Goal: Information Seeking & Learning: Learn about a topic

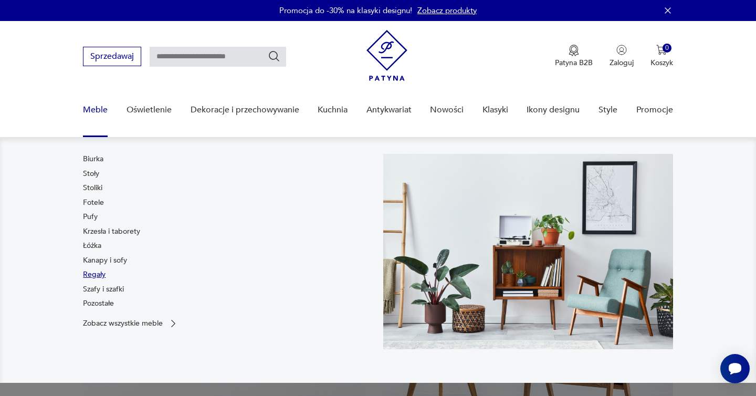
click at [99, 276] on link "Regały" at bounding box center [94, 274] width 23 height 11
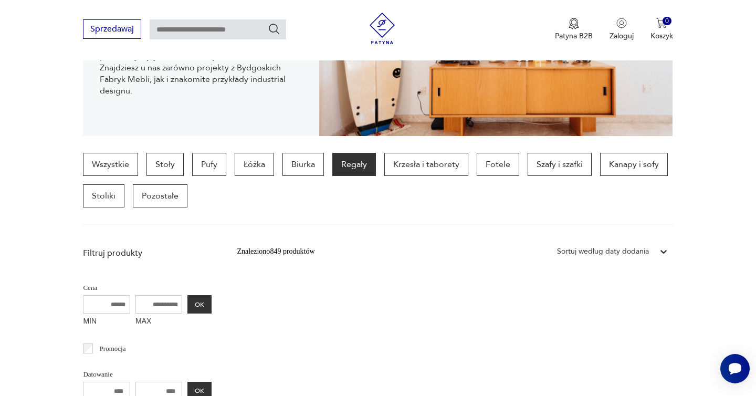
scroll to position [100, 0]
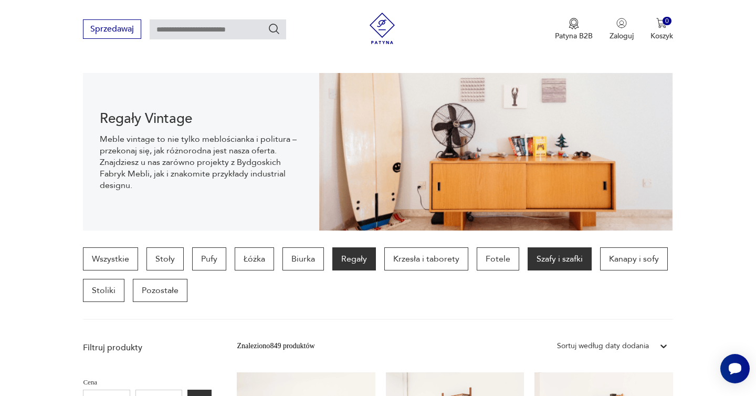
click at [559, 260] on p "Szafy i szafki" at bounding box center [560, 258] width 64 height 23
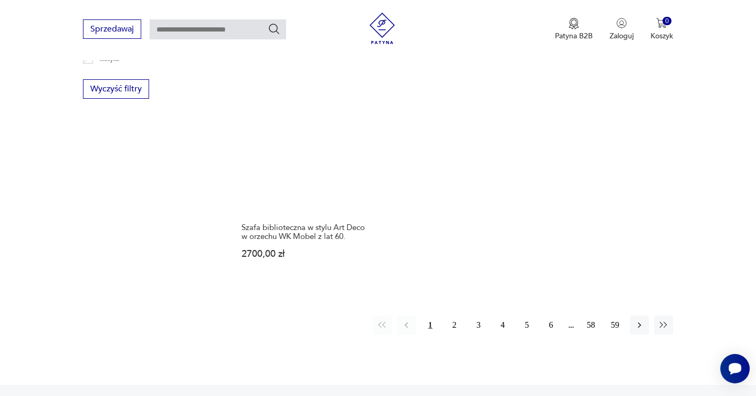
scroll to position [1565, 0]
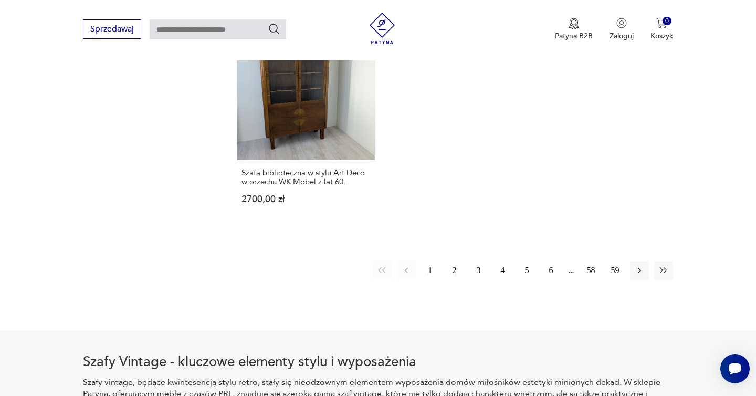
click at [456, 272] on button "2" at bounding box center [454, 270] width 19 height 19
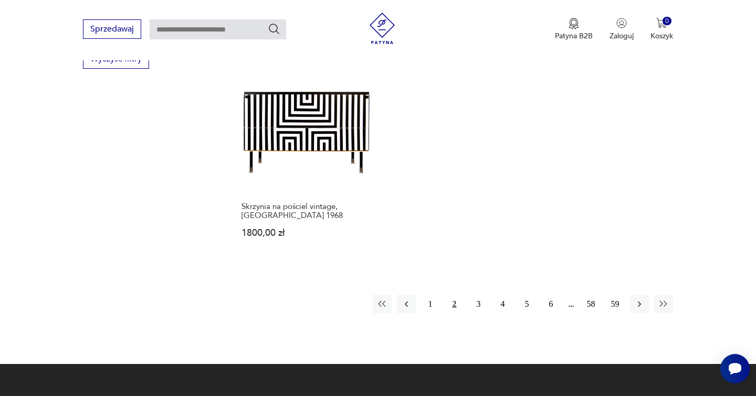
scroll to position [1670, 0]
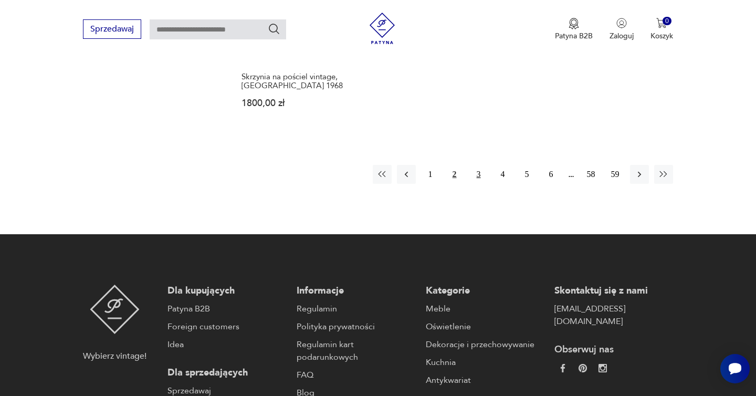
click at [472, 167] on button "3" at bounding box center [479, 174] width 19 height 19
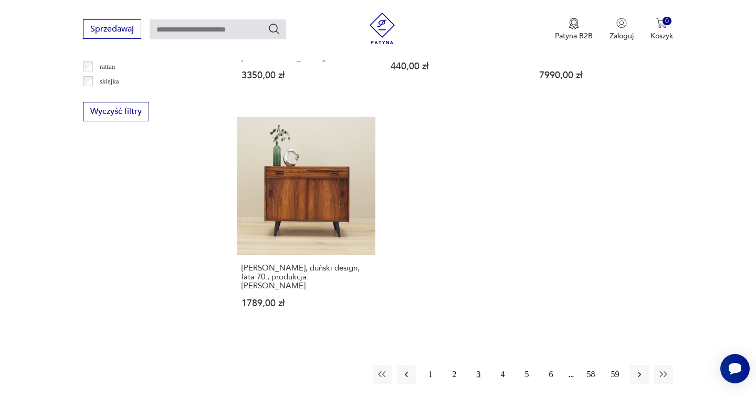
scroll to position [1522, 0]
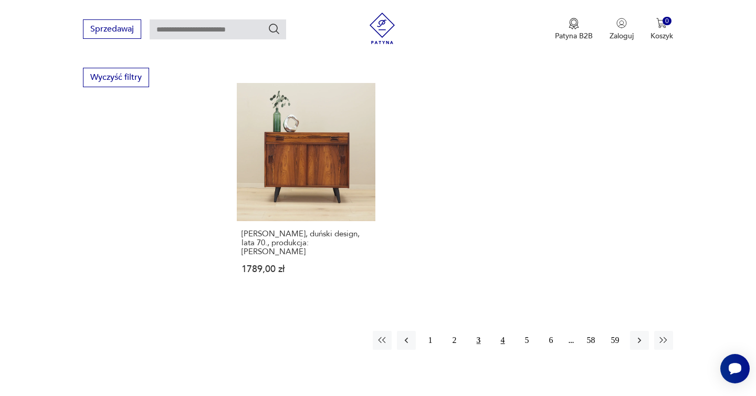
click at [503, 331] on button "4" at bounding box center [503, 340] width 19 height 19
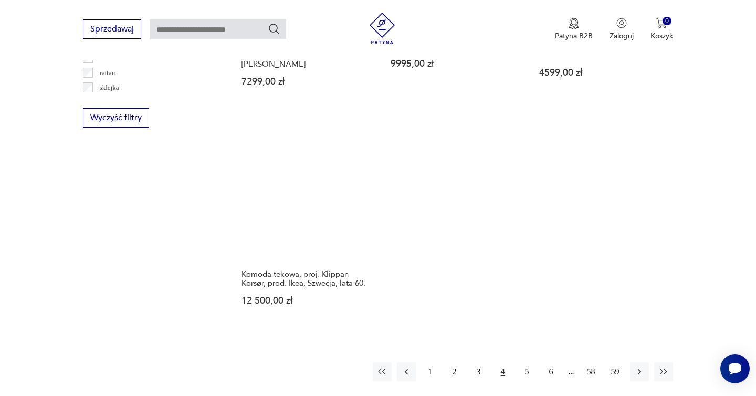
scroll to position [1482, 0]
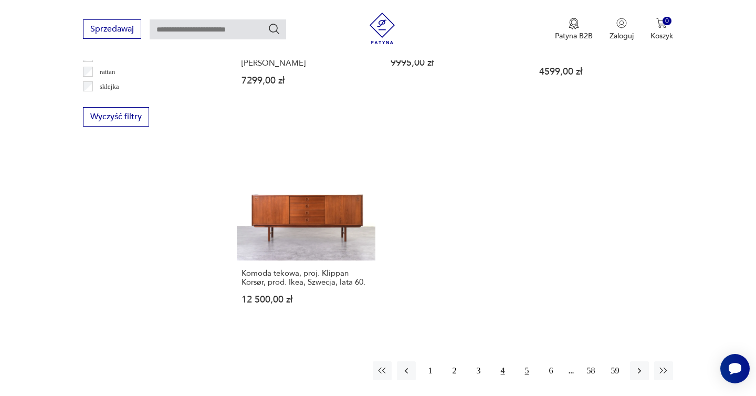
click at [529, 361] on button "5" at bounding box center [527, 370] width 19 height 19
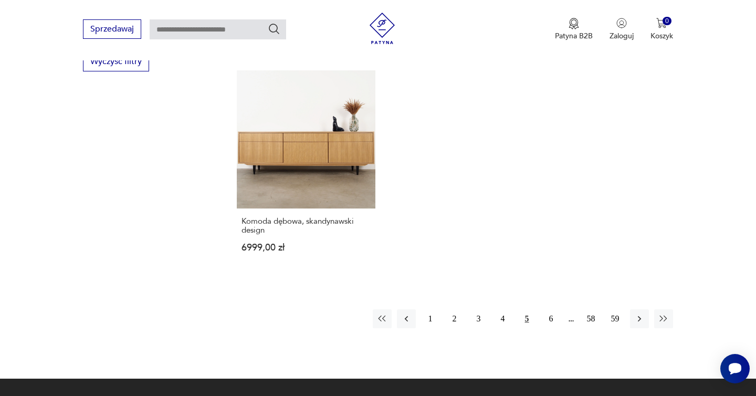
scroll to position [1548, 0]
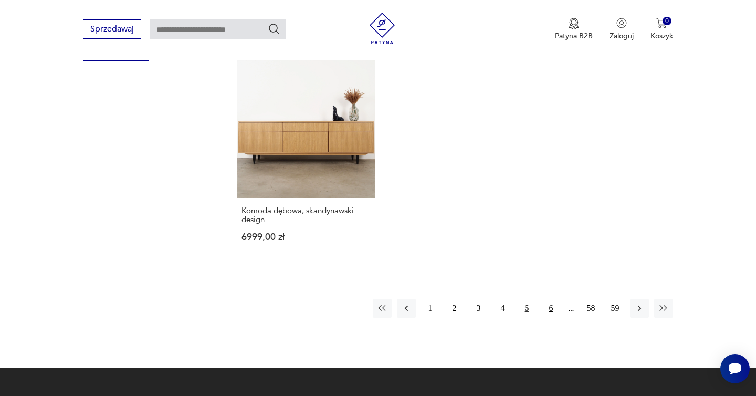
click at [544, 299] on button "6" at bounding box center [551, 308] width 19 height 19
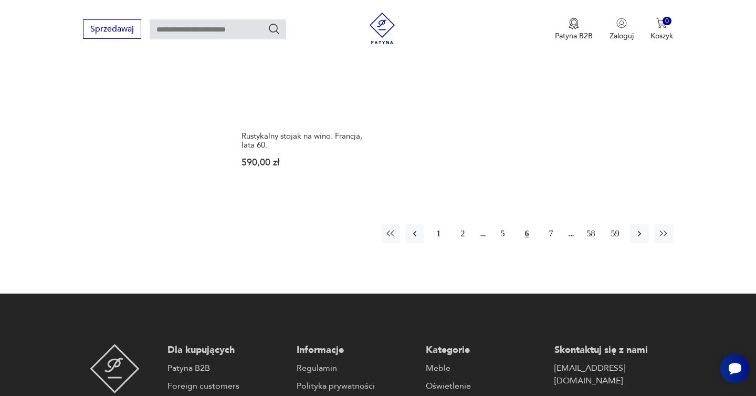
scroll to position [1657, 0]
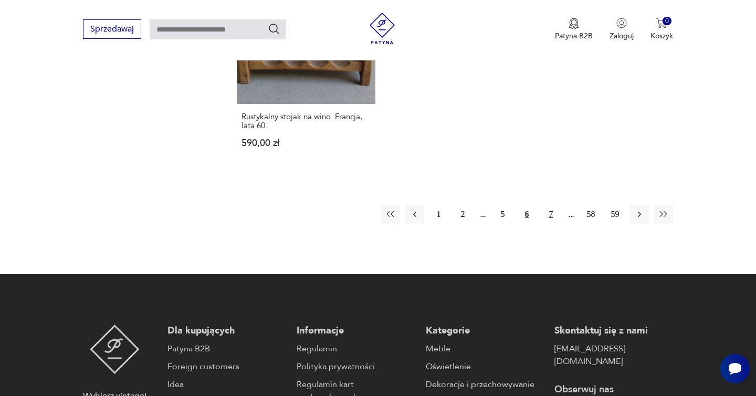
click at [546, 205] on button "7" at bounding box center [551, 214] width 19 height 19
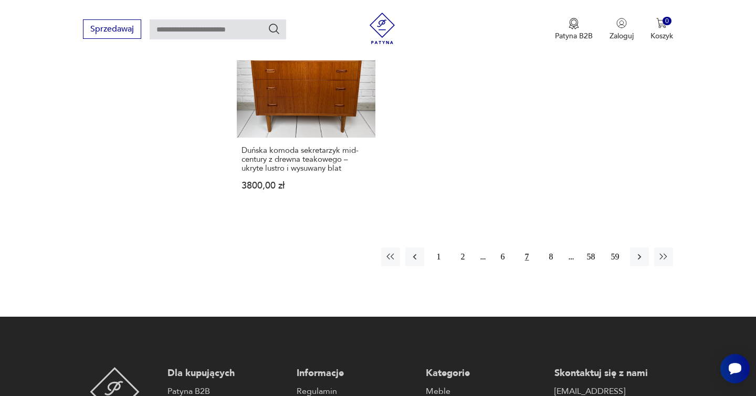
scroll to position [1588, 0]
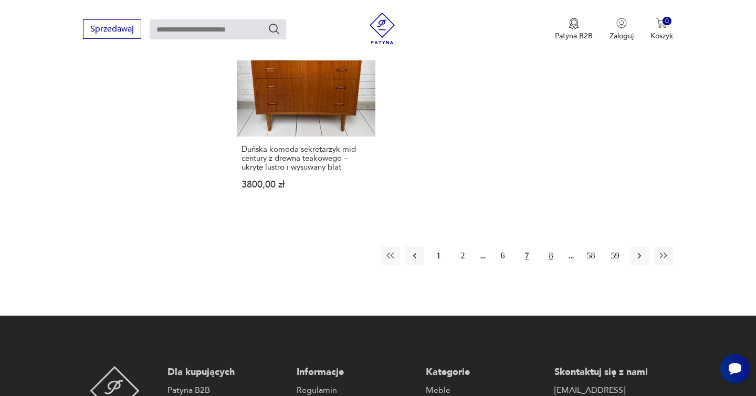
click at [553, 246] on button "8" at bounding box center [551, 255] width 19 height 19
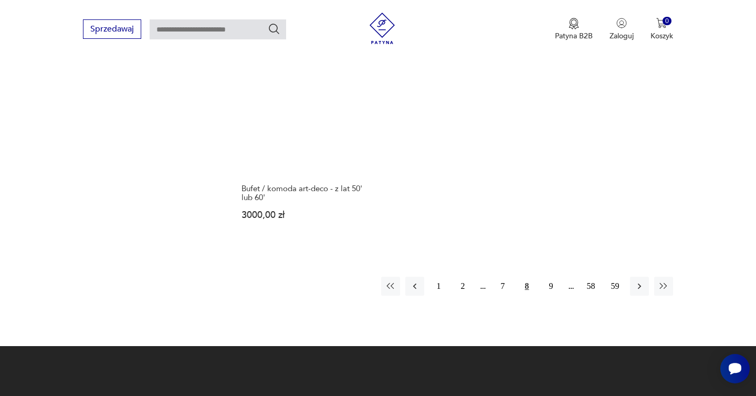
scroll to position [1601, 0]
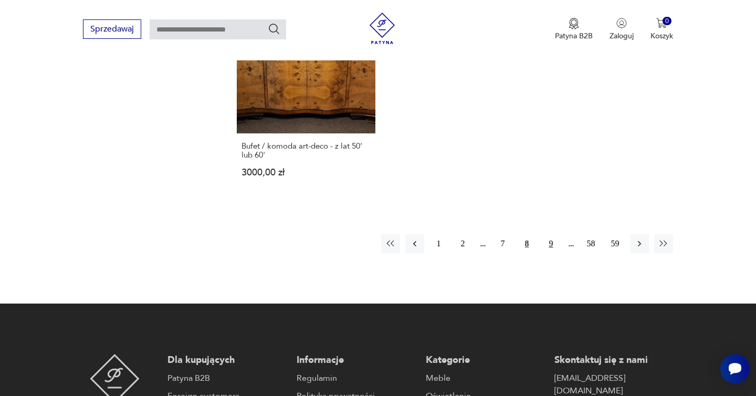
click at [549, 246] on button "9" at bounding box center [551, 243] width 19 height 19
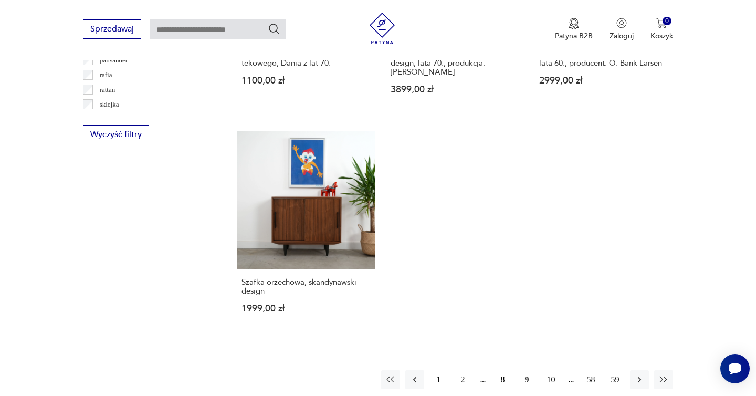
scroll to position [1495, 0]
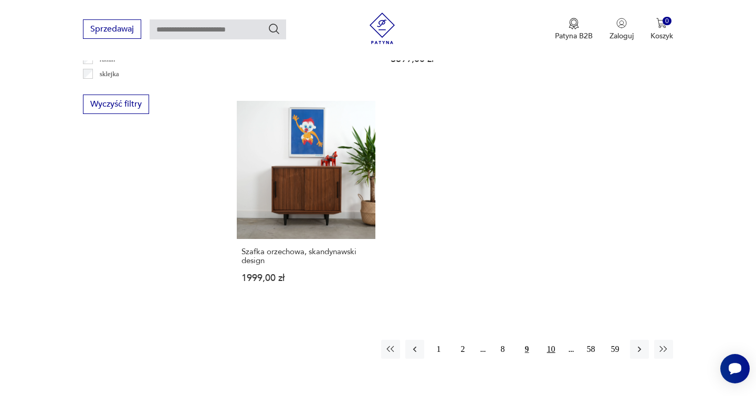
click at [549, 344] on button "10" at bounding box center [551, 349] width 19 height 19
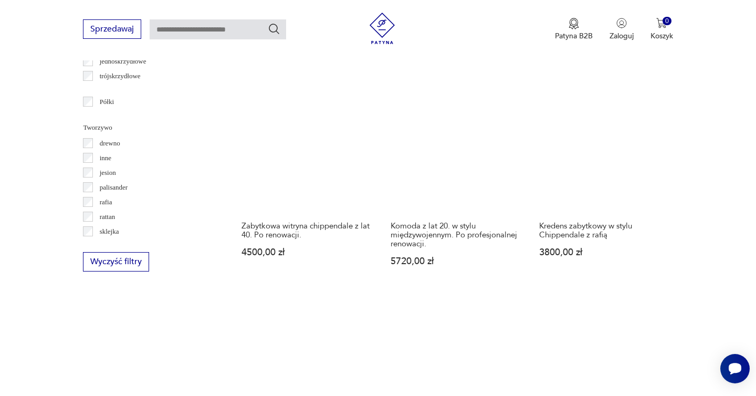
scroll to position [1533, 0]
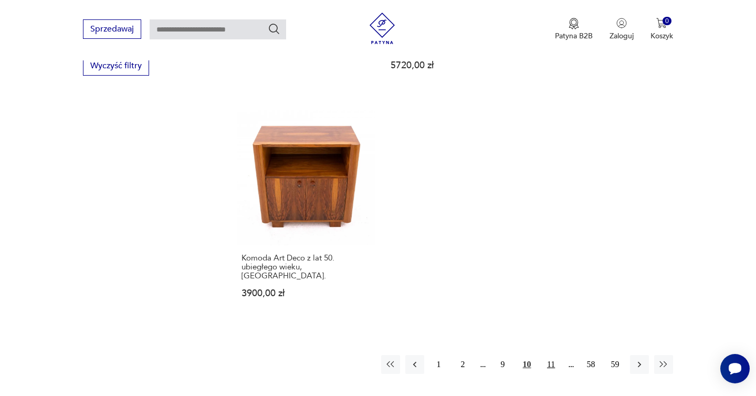
click at [550, 355] on button "11" at bounding box center [551, 364] width 19 height 19
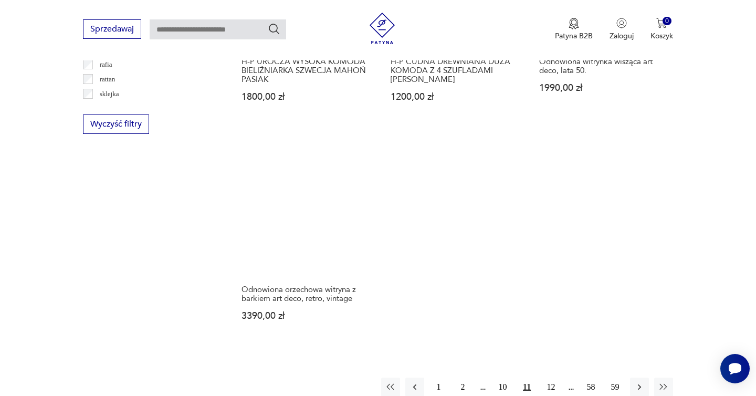
scroll to position [1606, 0]
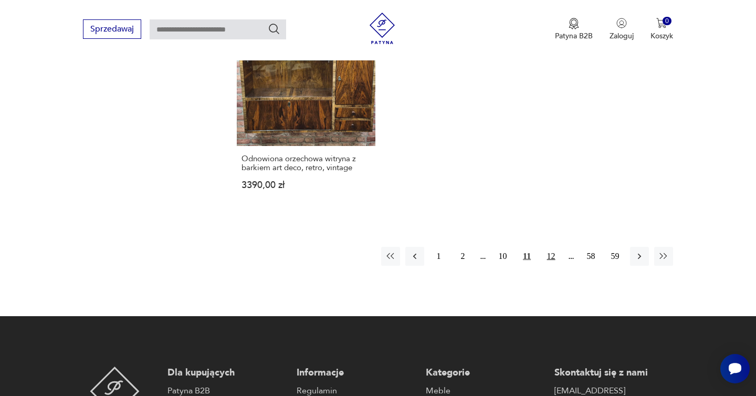
click at [549, 250] on button "12" at bounding box center [551, 256] width 19 height 19
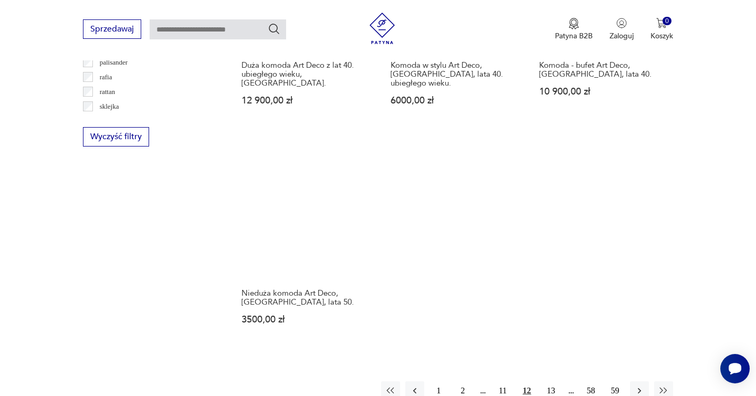
scroll to position [1535, 0]
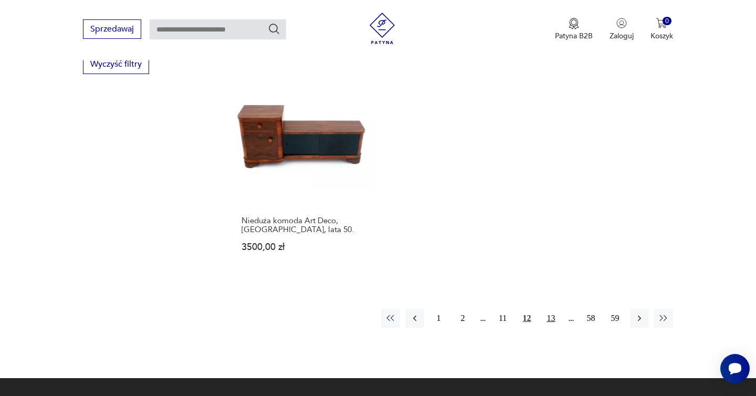
click at [559, 309] on button "13" at bounding box center [551, 318] width 19 height 19
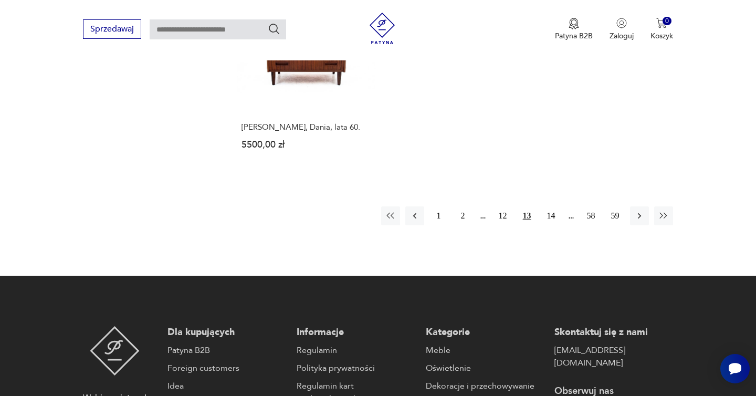
scroll to position [1615, 0]
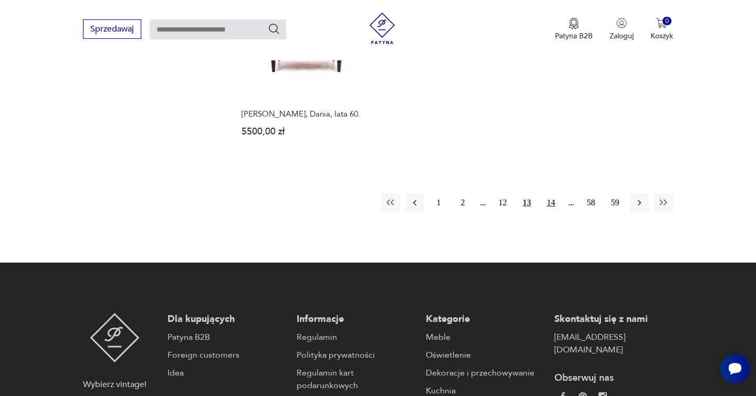
click at [553, 196] on button "14" at bounding box center [551, 202] width 19 height 19
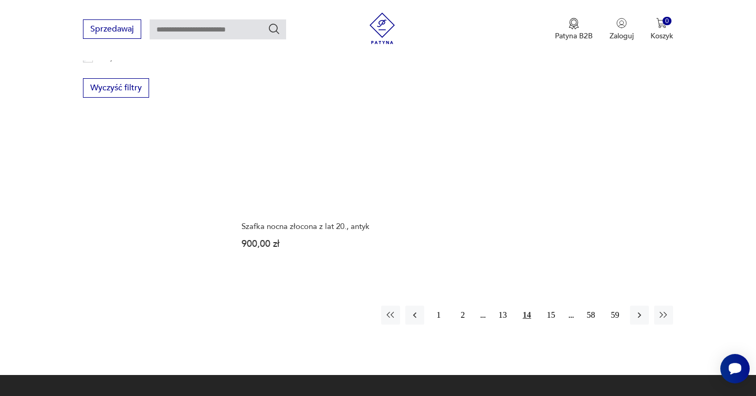
scroll to position [1552, 0]
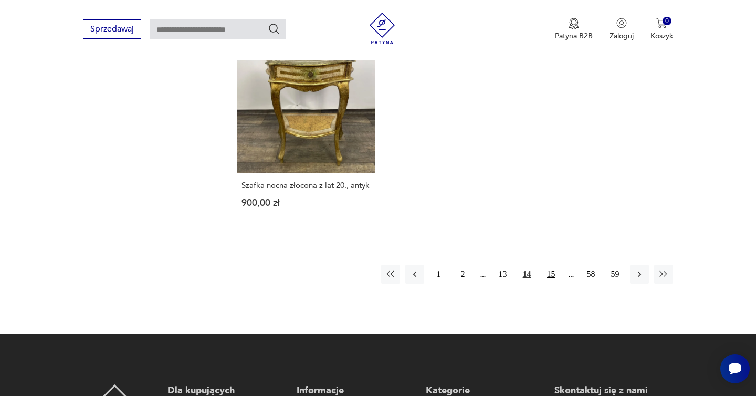
click at [554, 274] on button "15" at bounding box center [551, 274] width 19 height 19
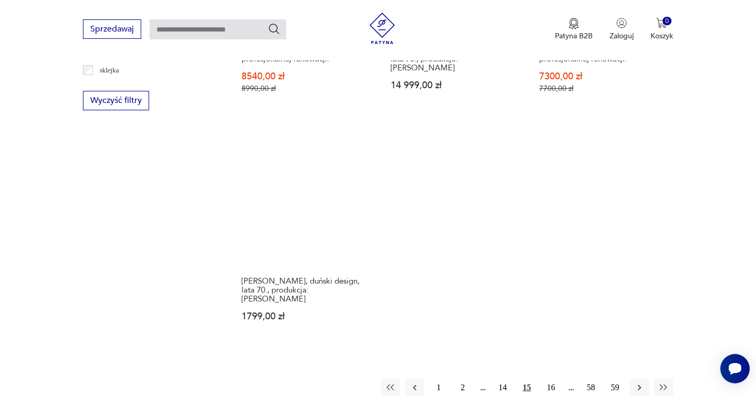
scroll to position [1627, 0]
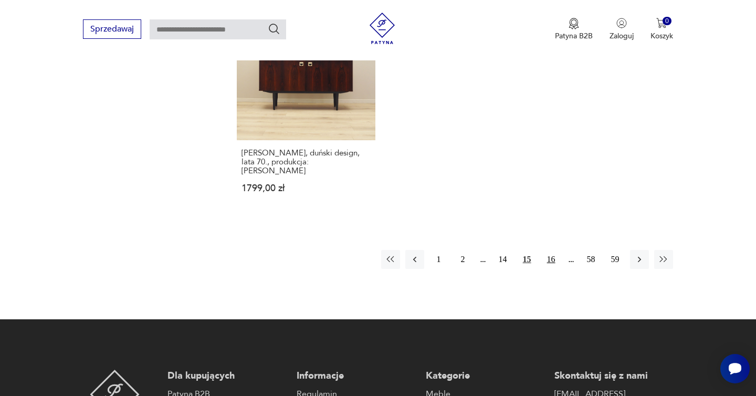
click at [559, 250] on button "16" at bounding box center [551, 259] width 19 height 19
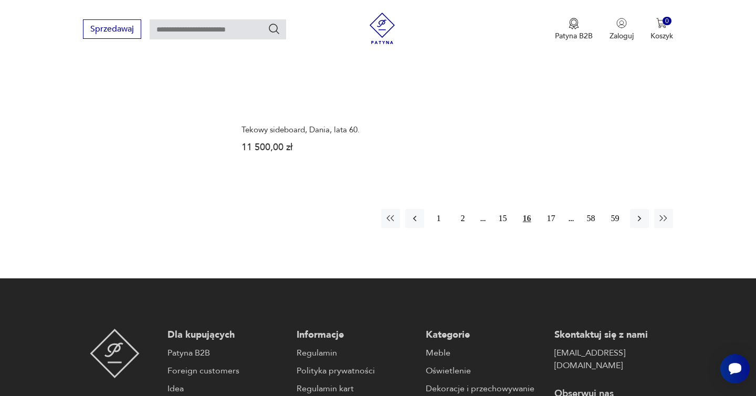
scroll to position [1654, 0]
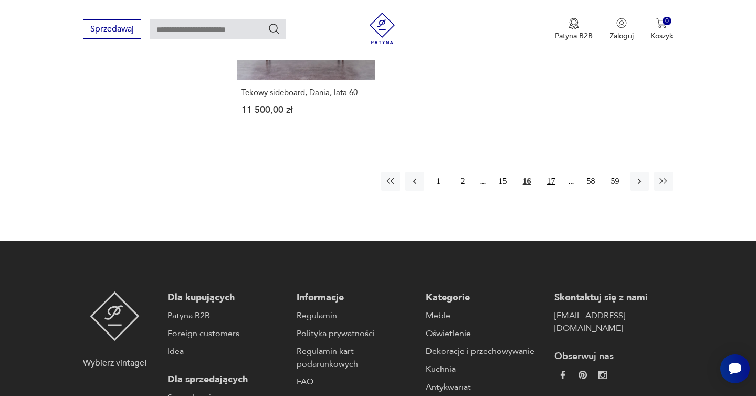
click at [549, 172] on button "17" at bounding box center [551, 181] width 19 height 19
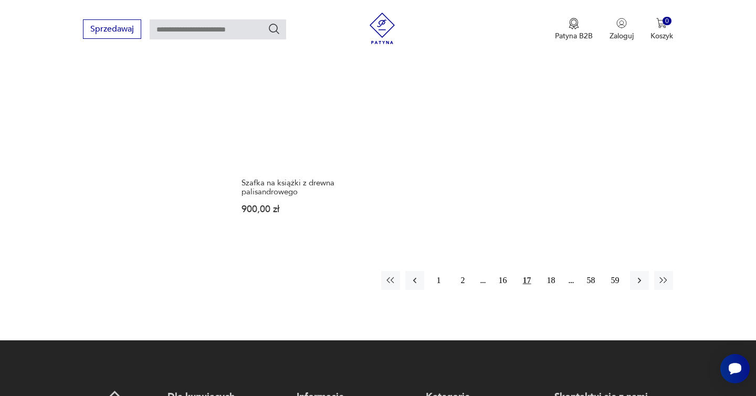
scroll to position [1625, 0]
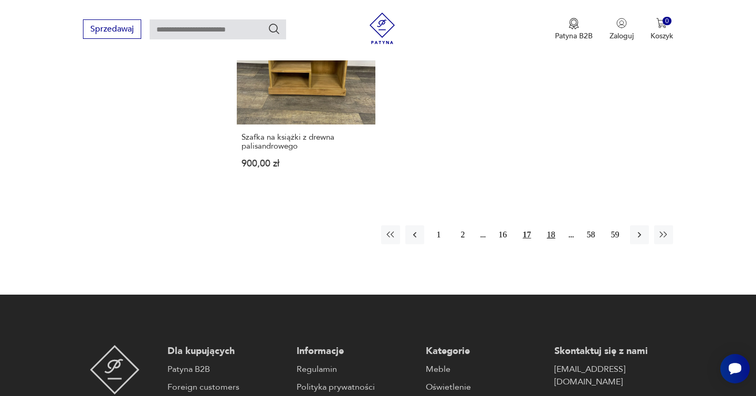
click at [548, 227] on button "18" at bounding box center [551, 234] width 19 height 19
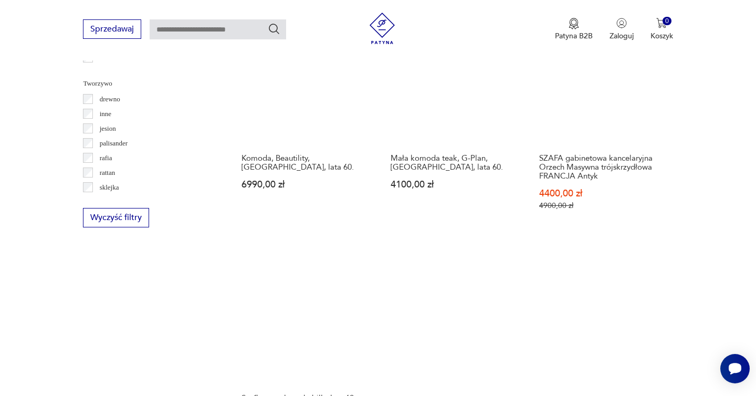
scroll to position [1550, 0]
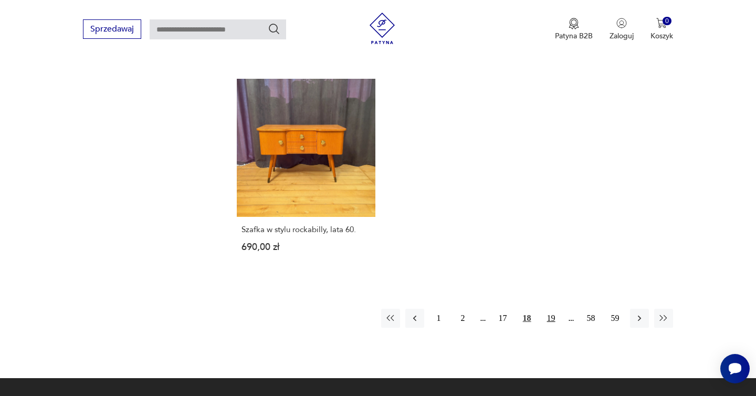
click at [553, 314] on button "19" at bounding box center [551, 318] width 19 height 19
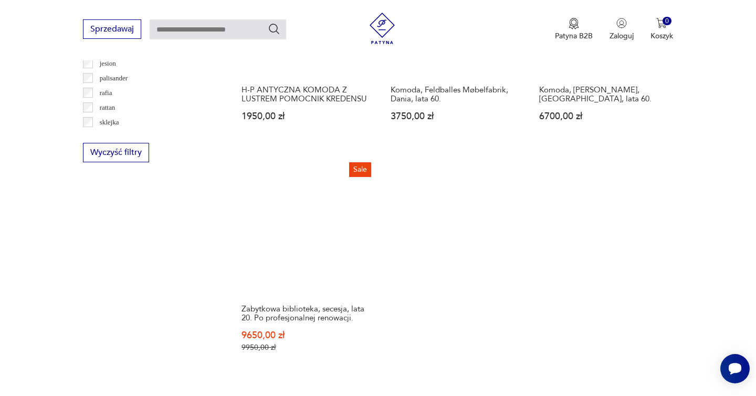
scroll to position [1560, 0]
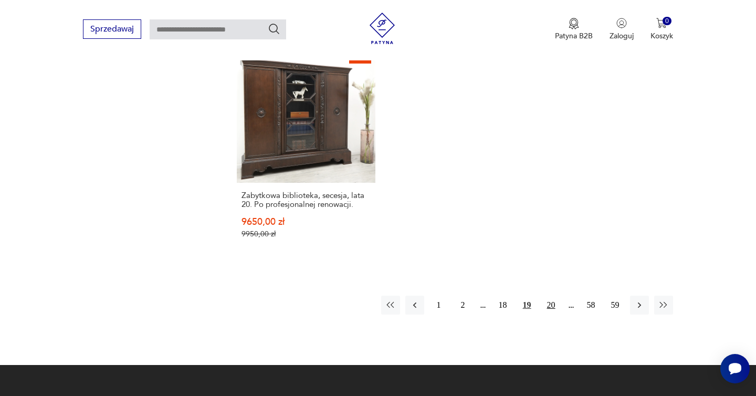
click at [554, 296] on button "20" at bounding box center [551, 305] width 19 height 19
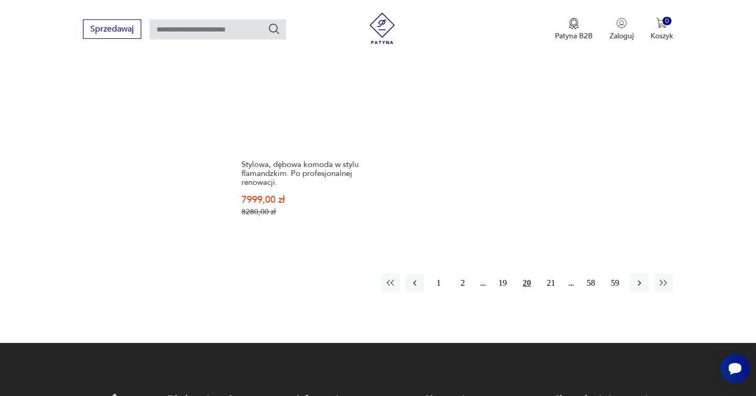
scroll to position [1698, 0]
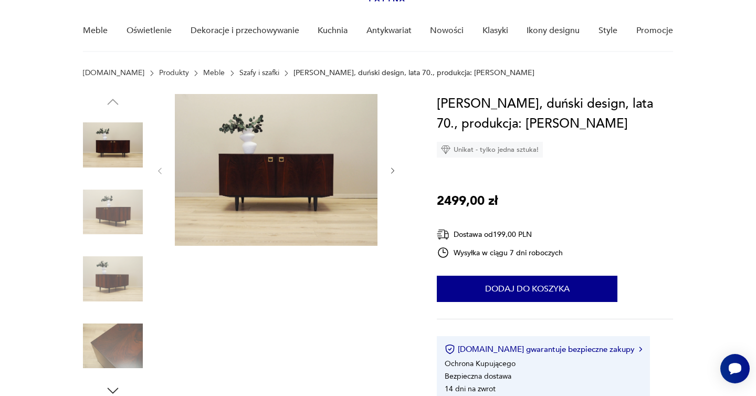
scroll to position [80, 0]
click at [249, 183] on img at bounding box center [276, 170] width 203 height 152
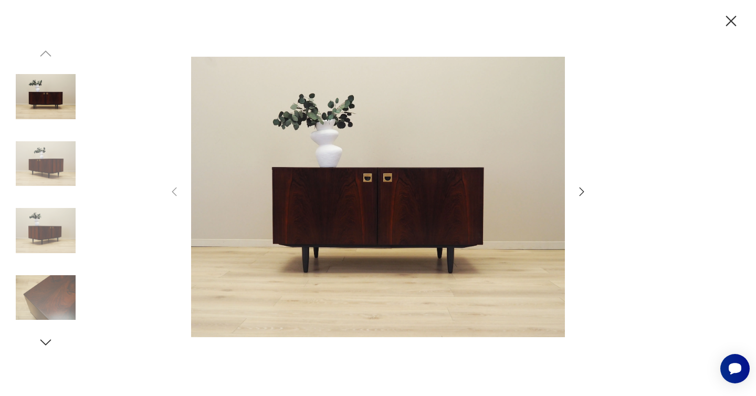
click at [579, 189] on icon "button" at bounding box center [582, 191] width 13 height 13
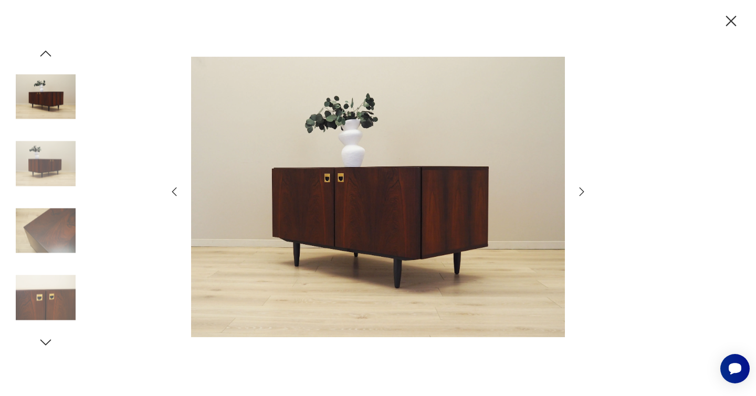
click at [579, 189] on icon "button" at bounding box center [582, 191] width 13 height 13
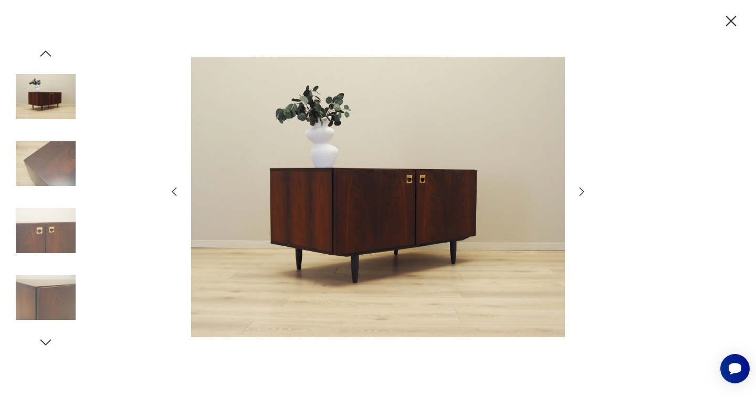
click at [579, 189] on icon "button" at bounding box center [582, 191] width 13 height 13
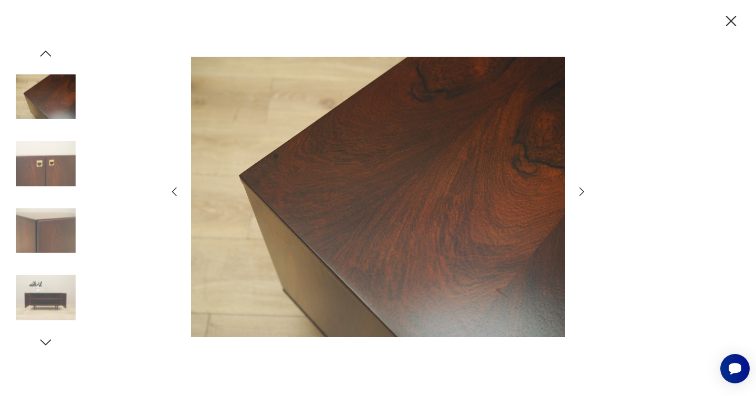
click at [579, 189] on icon "button" at bounding box center [582, 191] width 13 height 13
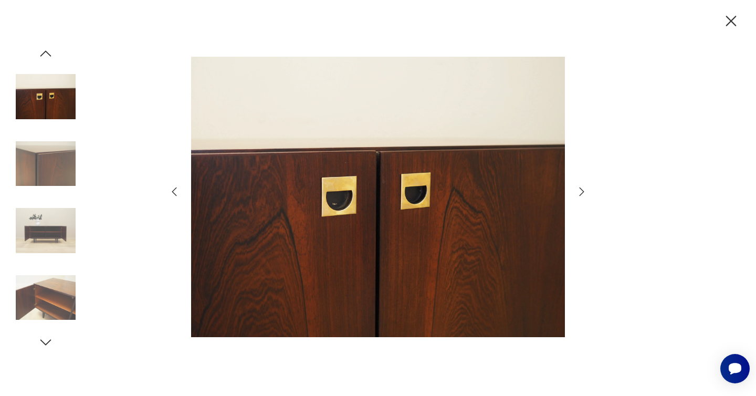
click at [579, 189] on icon "button" at bounding box center [582, 191] width 13 height 13
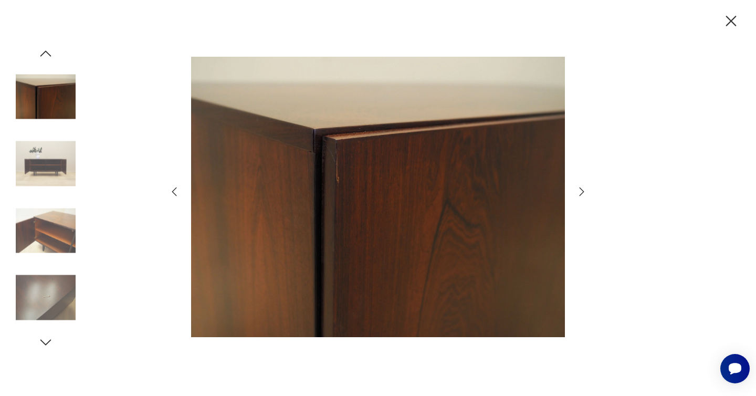
click at [579, 189] on icon "button" at bounding box center [582, 191] width 13 height 13
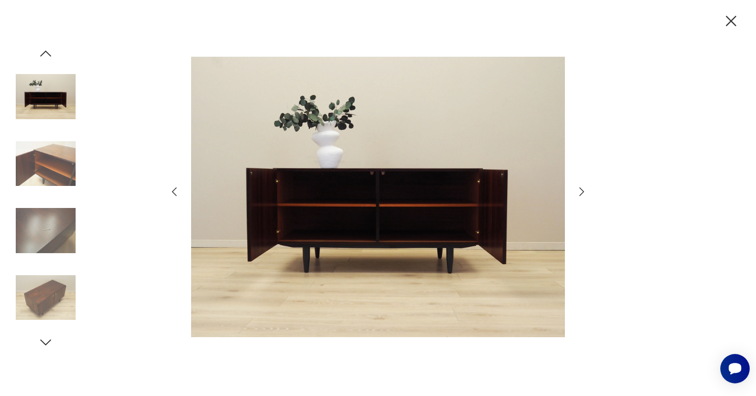
click at [579, 189] on icon "button" at bounding box center [582, 191] width 13 height 13
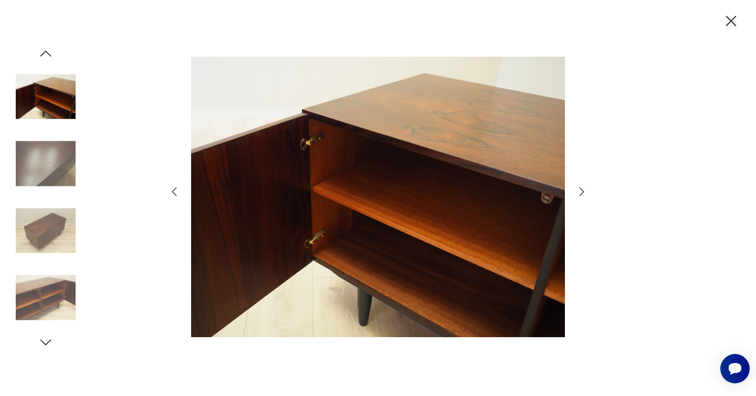
click at [580, 189] on icon "button" at bounding box center [582, 191] width 13 height 13
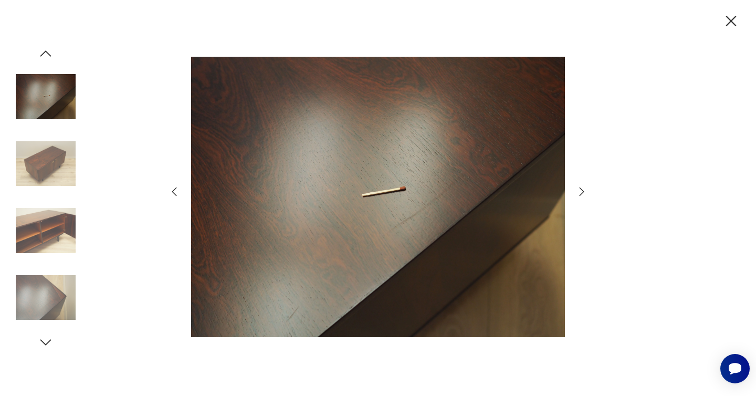
click at [580, 189] on icon "button" at bounding box center [582, 191] width 13 height 13
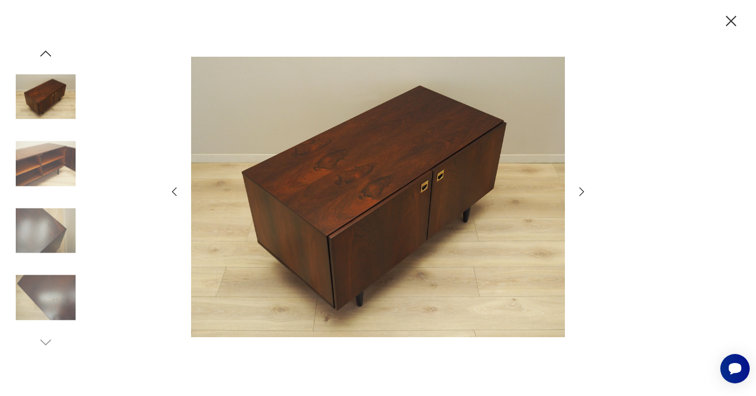
click at [580, 189] on icon "button" at bounding box center [582, 191] width 13 height 13
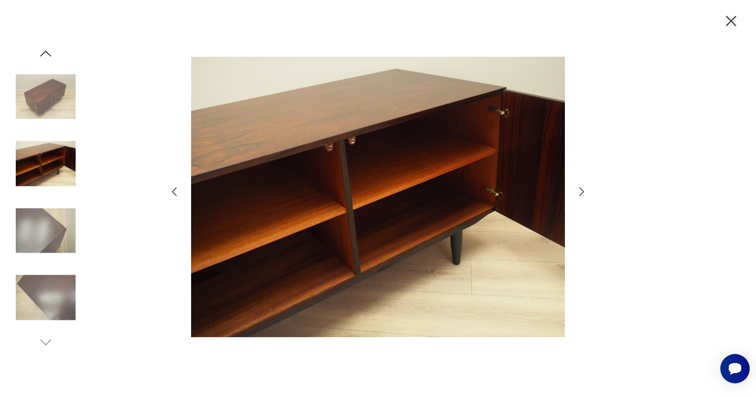
click at [580, 189] on icon "button" at bounding box center [582, 191] width 13 height 13
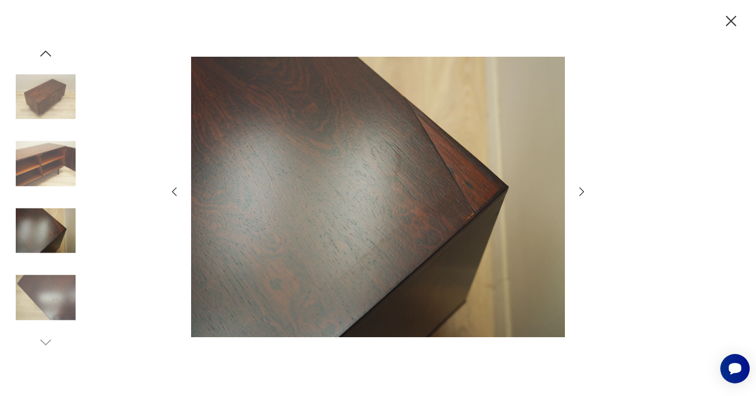
click at [580, 189] on icon "button" at bounding box center [582, 191] width 13 height 13
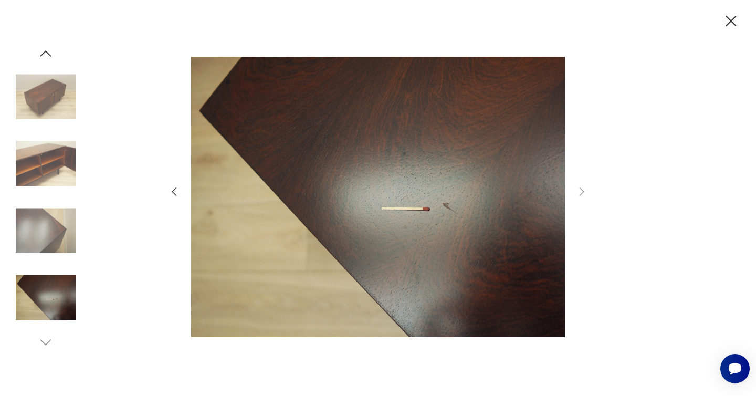
click at [727, 17] on icon "button" at bounding box center [731, 21] width 11 height 11
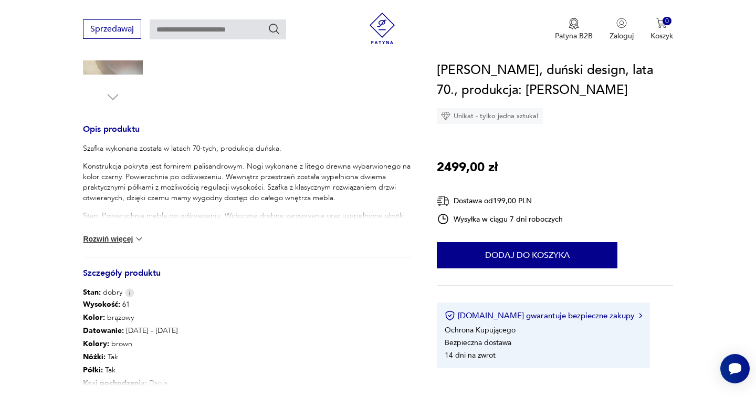
scroll to position [403, 0]
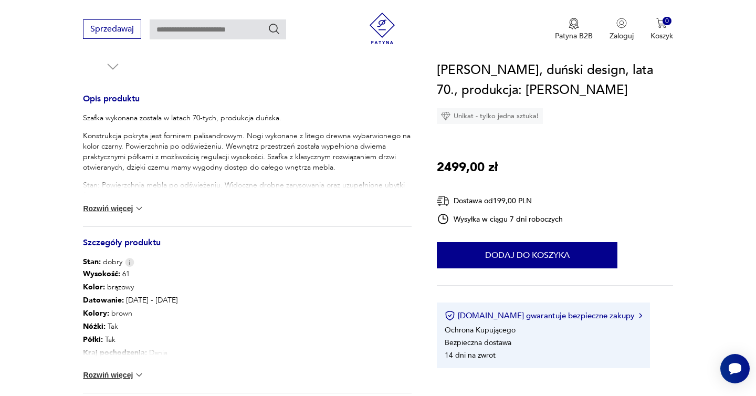
click at [117, 212] on button "Rozwiń więcej" at bounding box center [113, 208] width 61 height 11
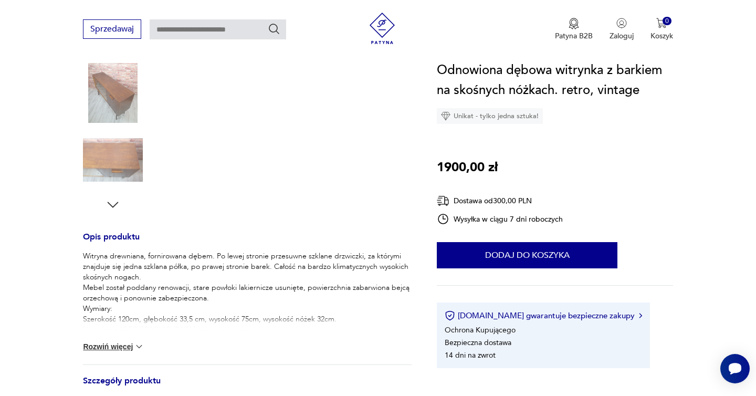
scroll to position [284, 0]
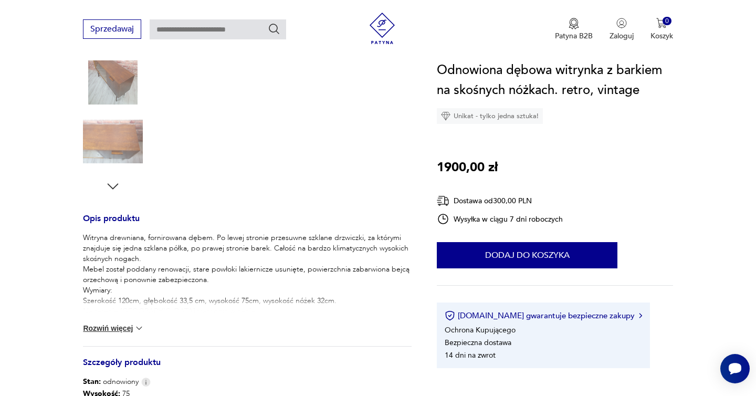
click at [138, 323] on img at bounding box center [139, 328] width 11 height 11
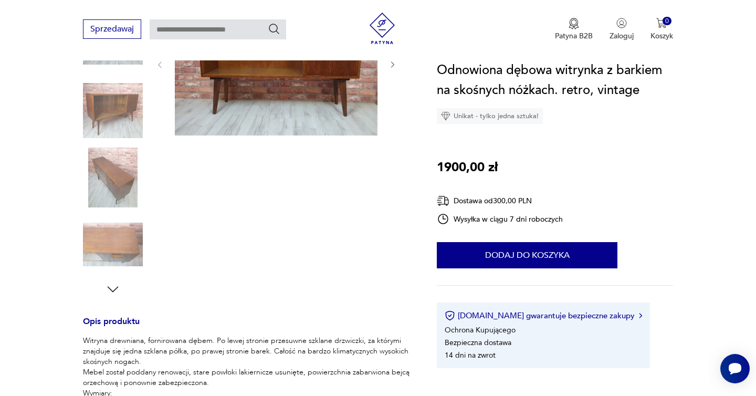
scroll to position [140, 0]
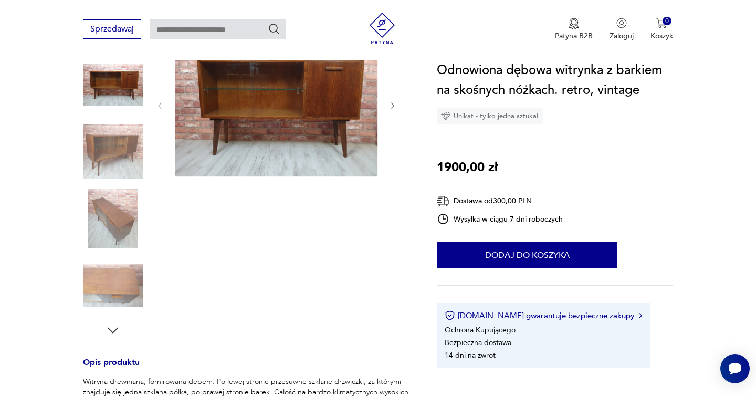
click at [287, 149] on img at bounding box center [276, 105] width 203 height 143
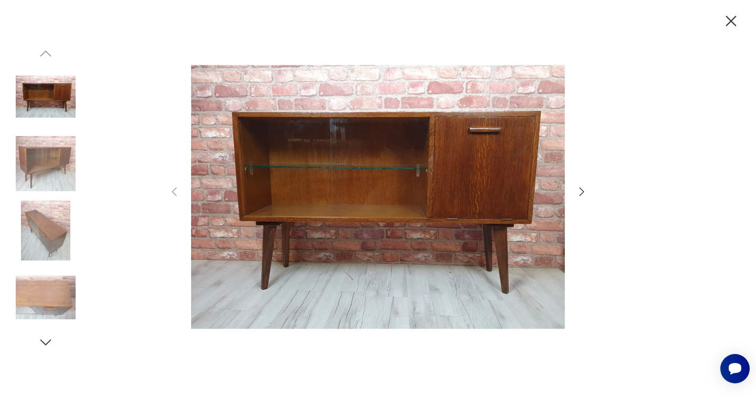
click at [586, 189] on icon "button" at bounding box center [582, 191] width 13 height 13
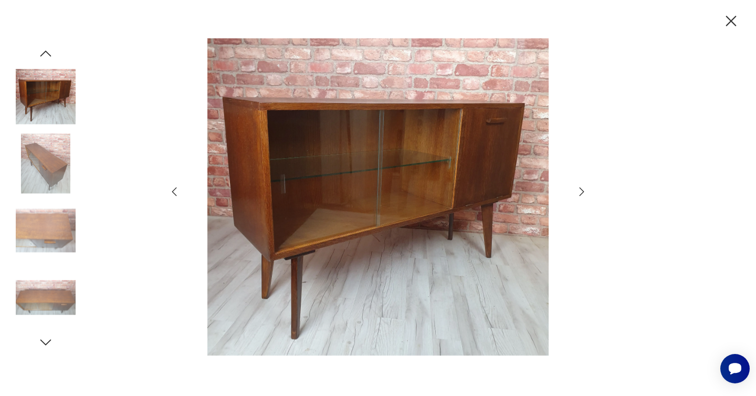
click at [586, 189] on icon "button" at bounding box center [582, 191] width 13 height 13
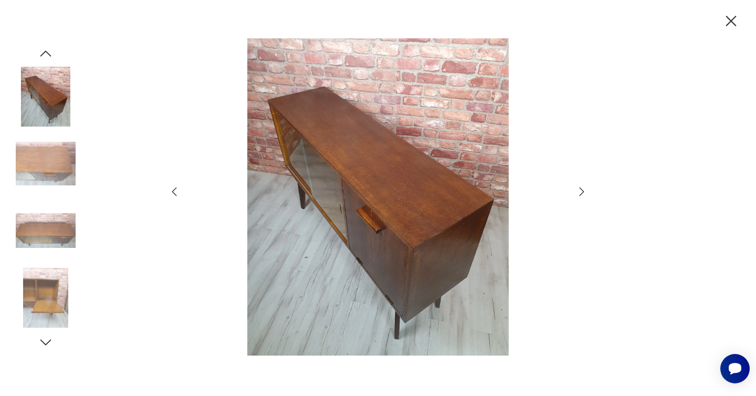
click at [586, 189] on icon "button" at bounding box center [582, 191] width 13 height 13
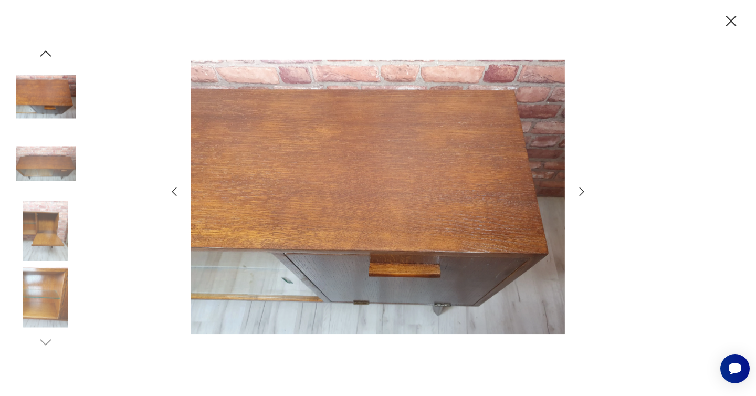
click at [586, 189] on icon "button" at bounding box center [582, 191] width 13 height 13
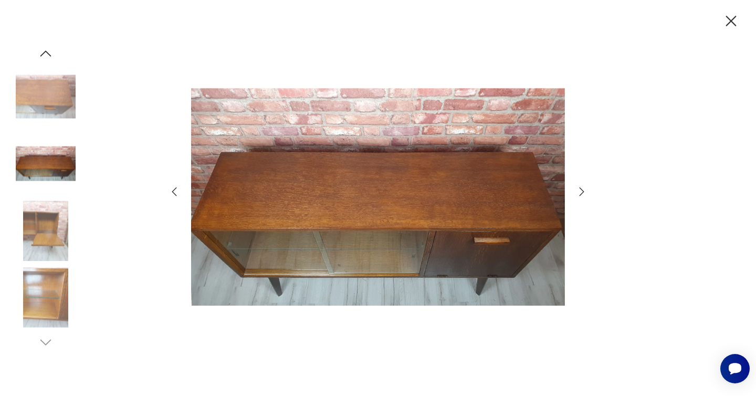
click at [586, 189] on icon "button" at bounding box center [582, 191] width 13 height 13
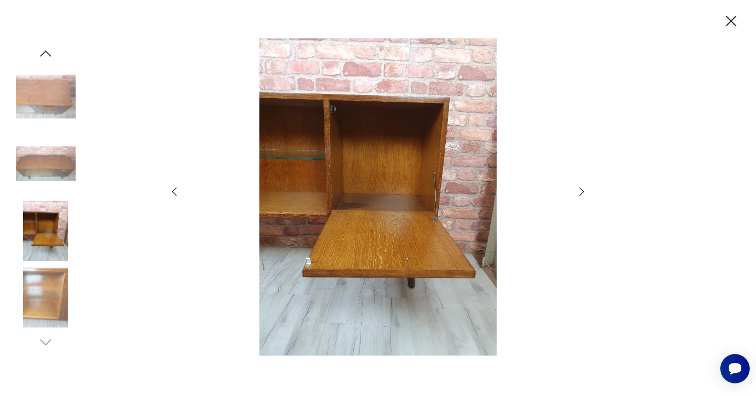
click at [586, 189] on icon "button" at bounding box center [582, 191] width 13 height 13
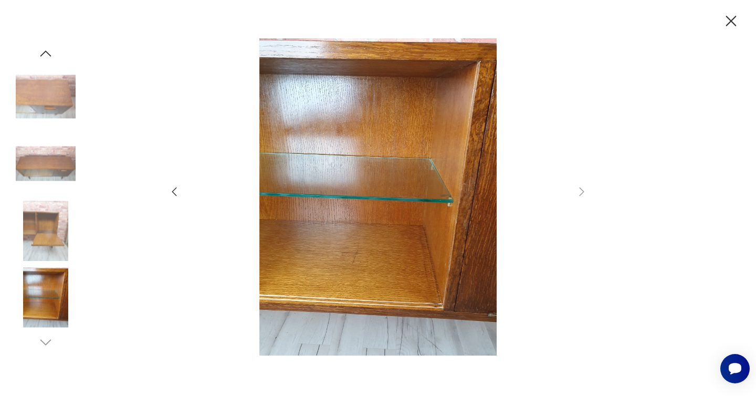
click at [175, 193] on icon "button" at bounding box center [174, 191] width 13 height 13
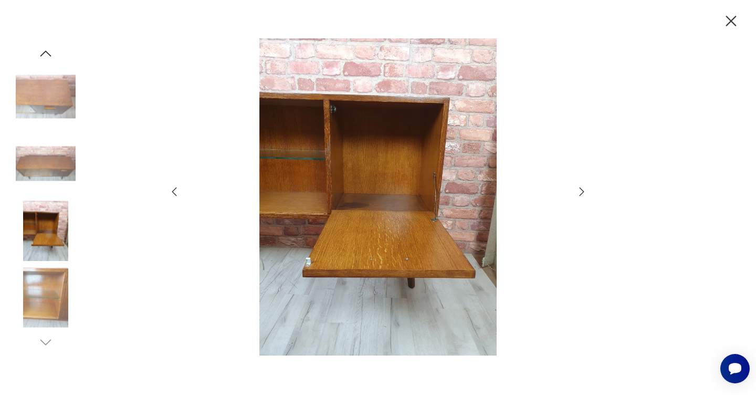
click at [175, 193] on icon "button" at bounding box center [174, 191] width 13 height 13
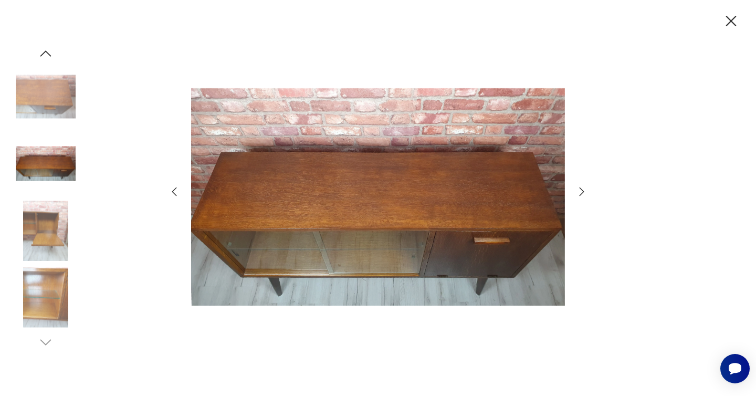
click at [175, 193] on icon "button" at bounding box center [174, 191] width 13 height 13
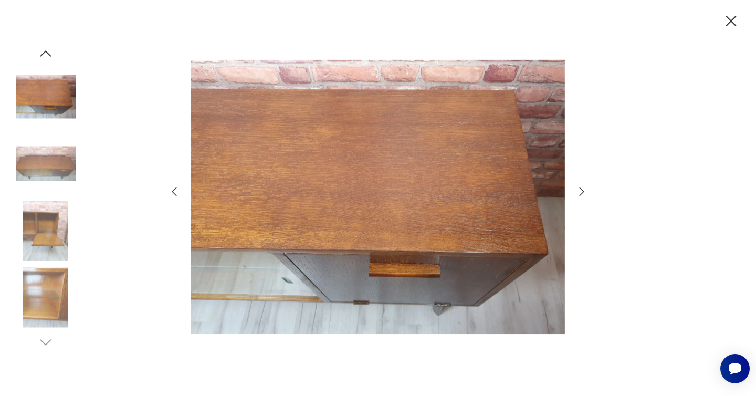
click at [175, 193] on icon "button" at bounding box center [174, 191] width 13 height 13
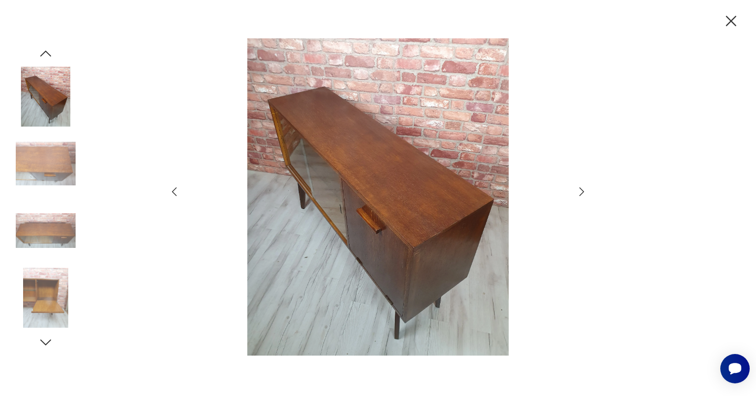
click at [730, 15] on icon "button" at bounding box center [731, 21] width 18 height 18
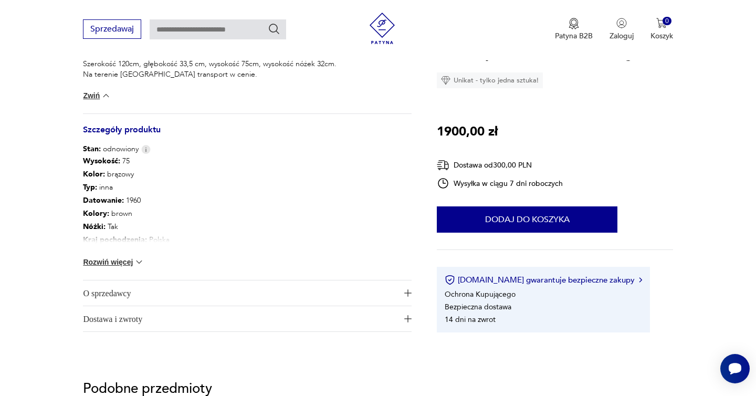
scroll to position [529, 0]
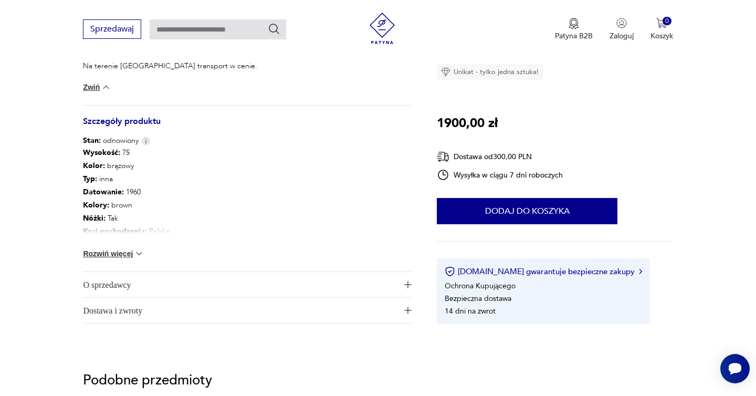
click at [105, 249] on button "Rozwiń więcej" at bounding box center [113, 253] width 61 height 11
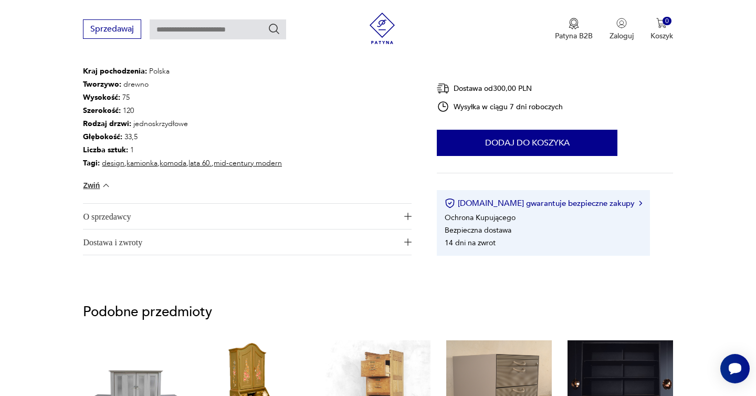
scroll to position [697, 0]
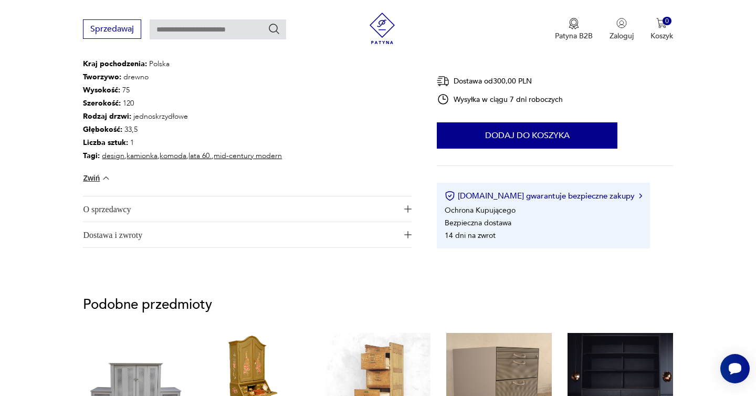
click at [120, 204] on span "O sprzedawcy" at bounding box center [240, 208] width 314 height 25
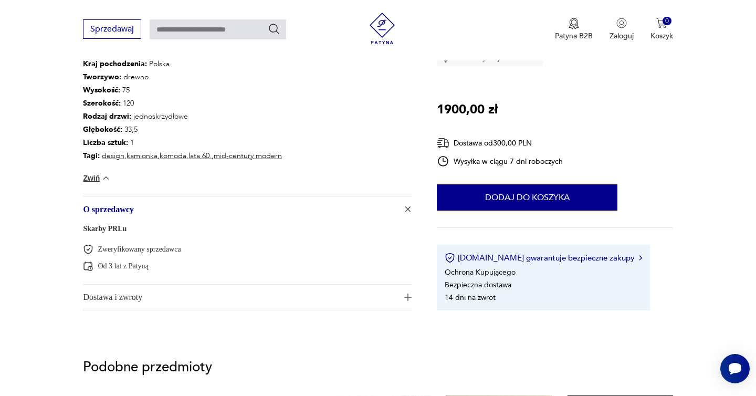
click at [141, 296] on span "Dostawa i zwroty" at bounding box center [240, 297] width 314 height 25
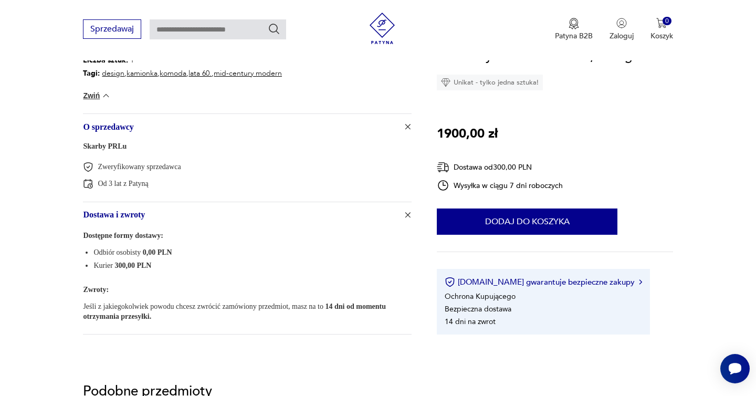
scroll to position [781, 0]
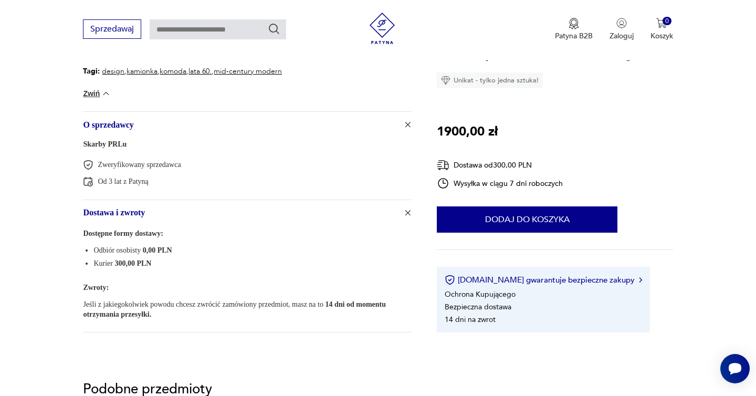
click at [109, 144] on link "Skarby PRLu" at bounding box center [105, 144] width 44 height 8
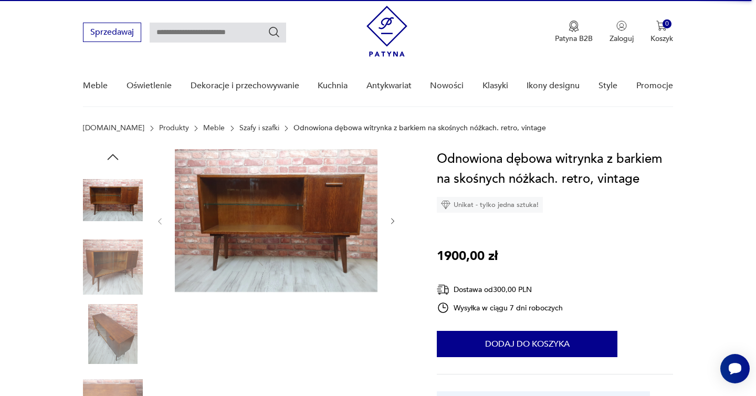
scroll to position [0, 0]
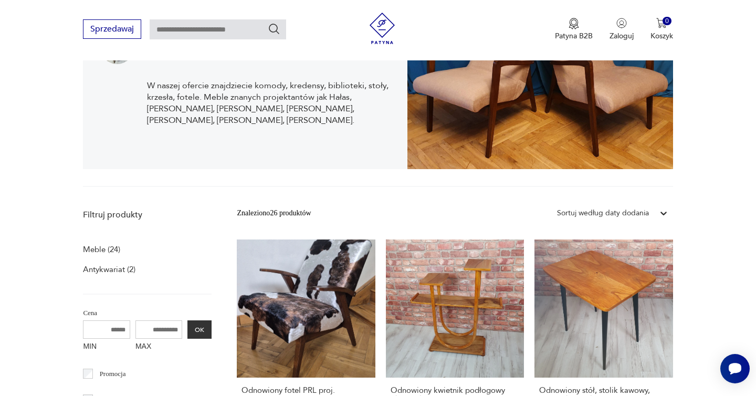
scroll to position [91, 0]
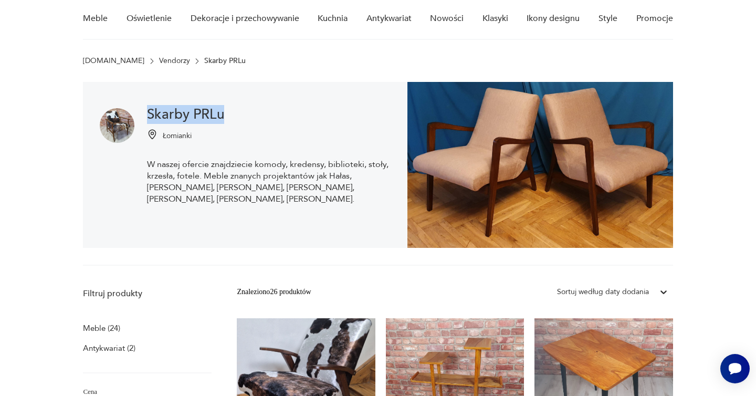
drag, startPoint x: 147, startPoint y: 115, endPoint x: 243, endPoint y: 115, distance: 96.7
click at [243, 115] on div "Skarby PRLu Łomianki W naszej ofercie znajdziecie komody, kredensy, biblioteki,…" at bounding box center [245, 165] width 325 height 166
copy h1 "Skarby PRLu"
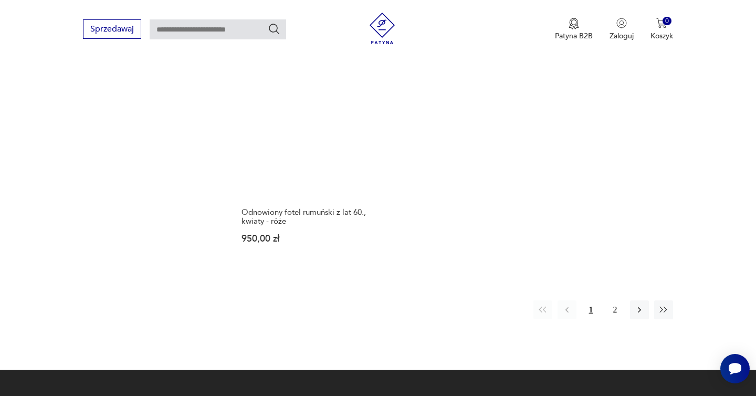
scroll to position [1515, 0]
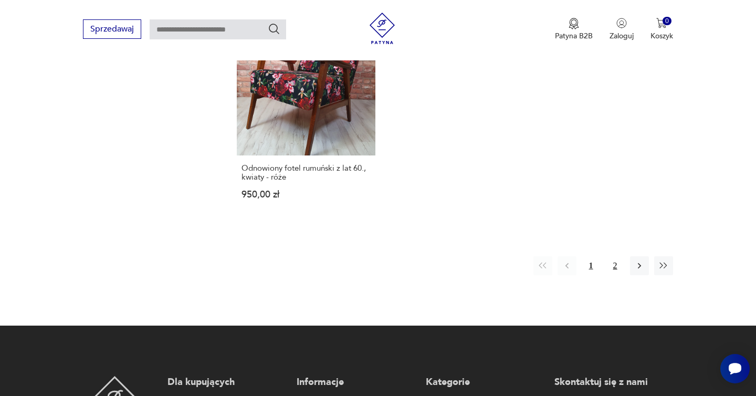
click at [621, 258] on button "2" at bounding box center [615, 265] width 19 height 19
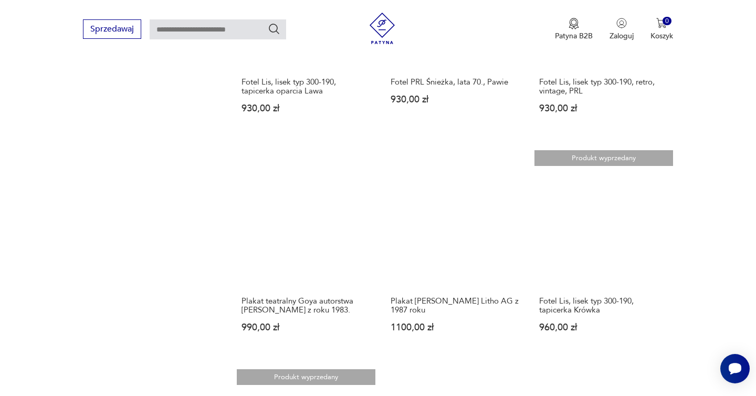
scroll to position [724, 0]
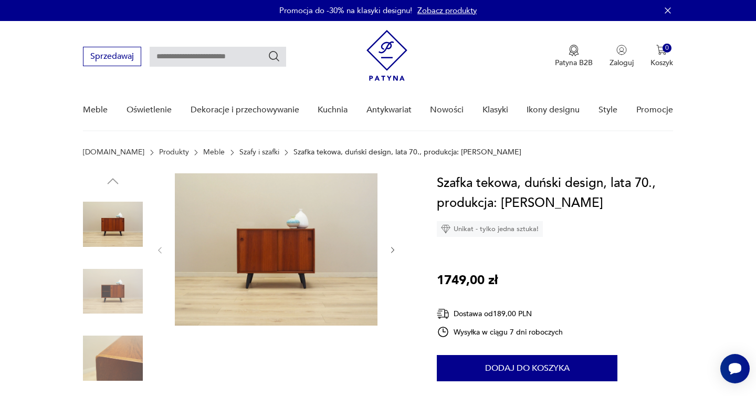
scroll to position [36, 0]
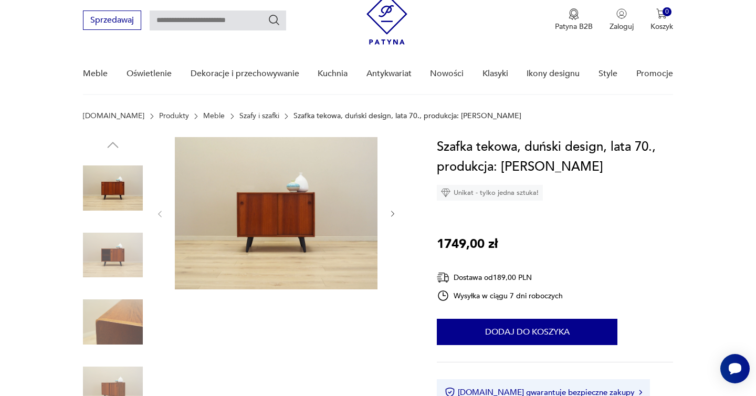
click at [394, 213] on icon "button" at bounding box center [393, 214] width 9 height 9
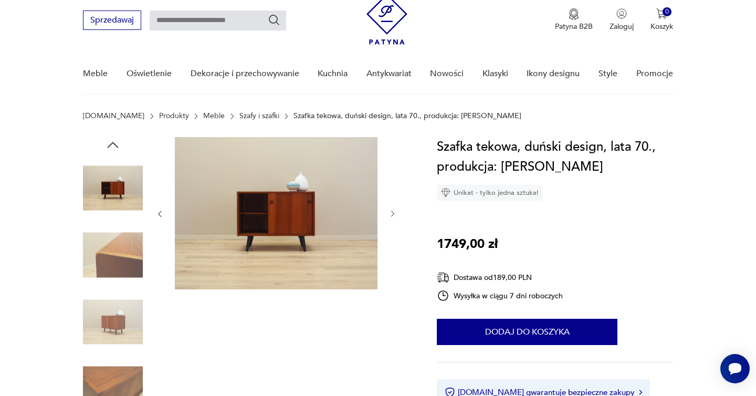
click at [394, 213] on icon "button" at bounding box center [393, 214] width 9 height 9
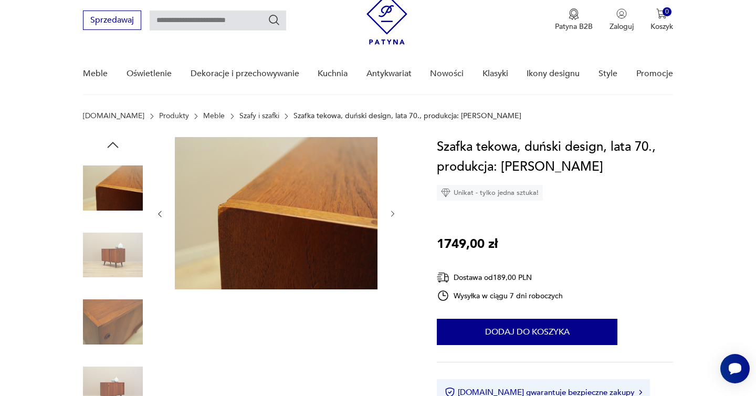
click at [394, 213] on icon "button" at bounding box center [393, 214] width 9 height 9
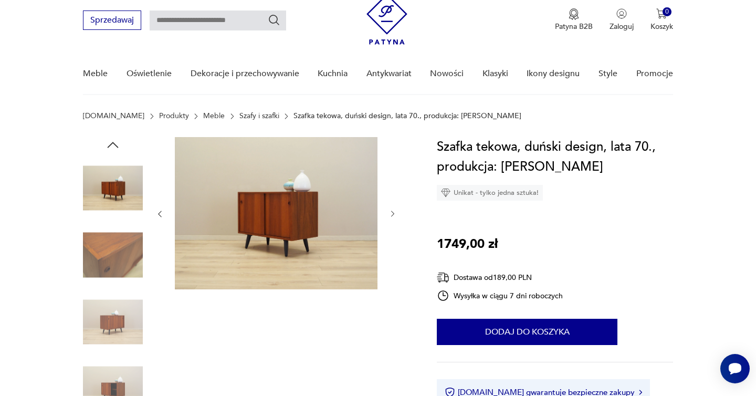
click at [394, 213] on icon "button" at bounding box center [393, 214] width 9 height 9
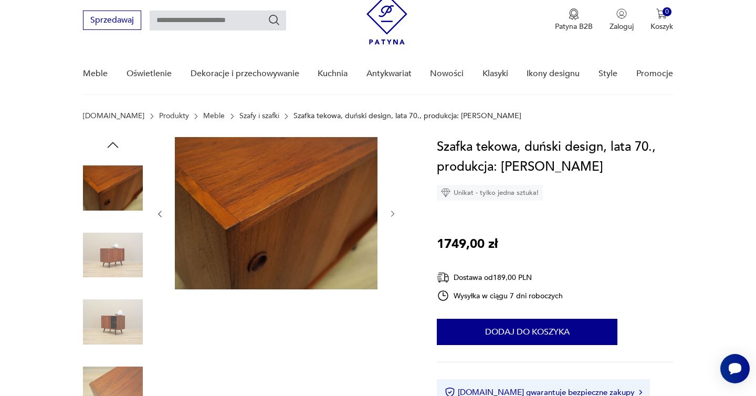
click at [394, 213] on icon "button" at bounding box center [393, 214] width 9 height 9
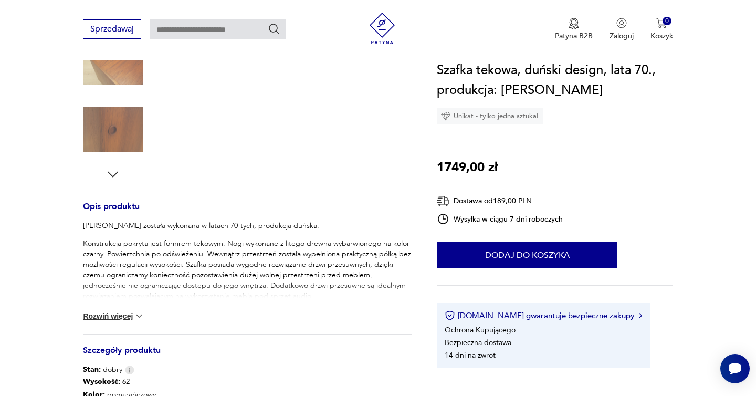
scroll to position [321, 0]
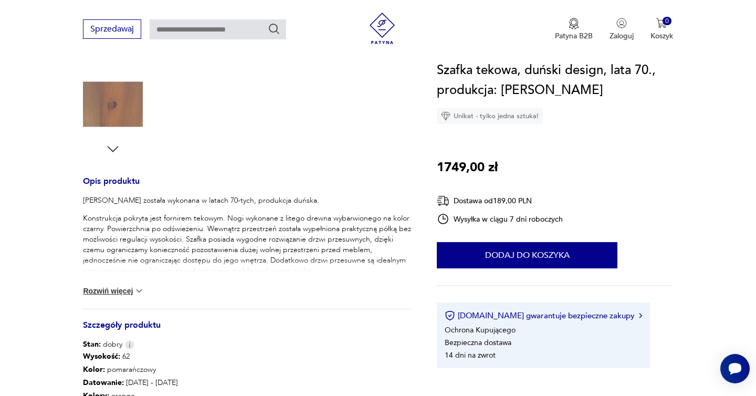
click at [113, 294] on button "Rozwiń więcej" at bounding box center [113, 291] width 61 height 11
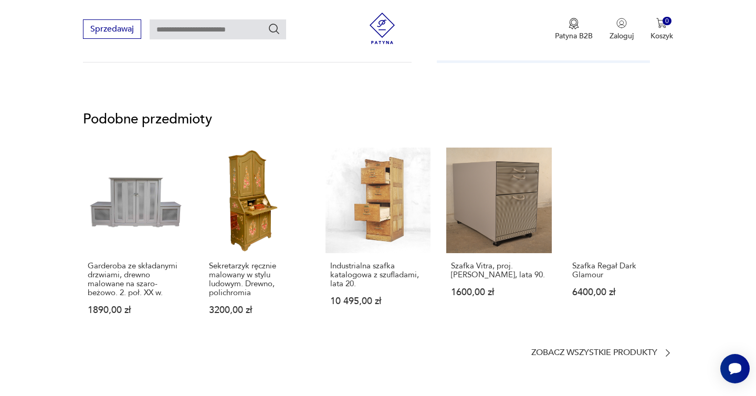
scroll to position [1024, 0]
